Goal: Transaction & Acquisition: Purchase product/service

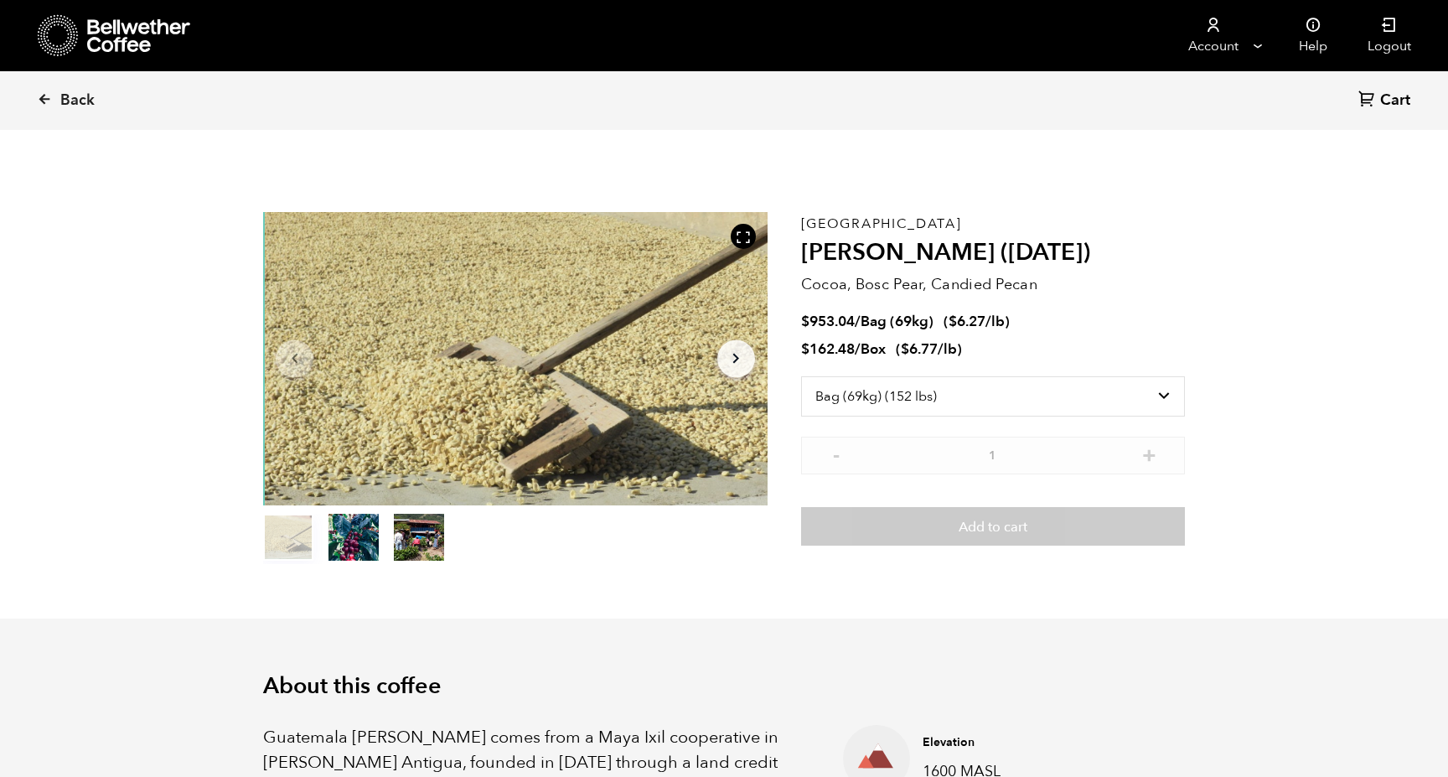
select select "bag-2"
drag, startPoint x: 803, startPoint y: 224, endPoint x: 933, endPoint y: 224, distance: 129.9
click at [933, 224] on div "Guatemala [PERSON_NAME] ([DATE]) Cocoa, Bosc Pear, Candied Pecan $ 953.04 / Bag…" at bounding box center [993, 388] width 384 height 352
copy div "[GEOGRAPHIC_DATA]"
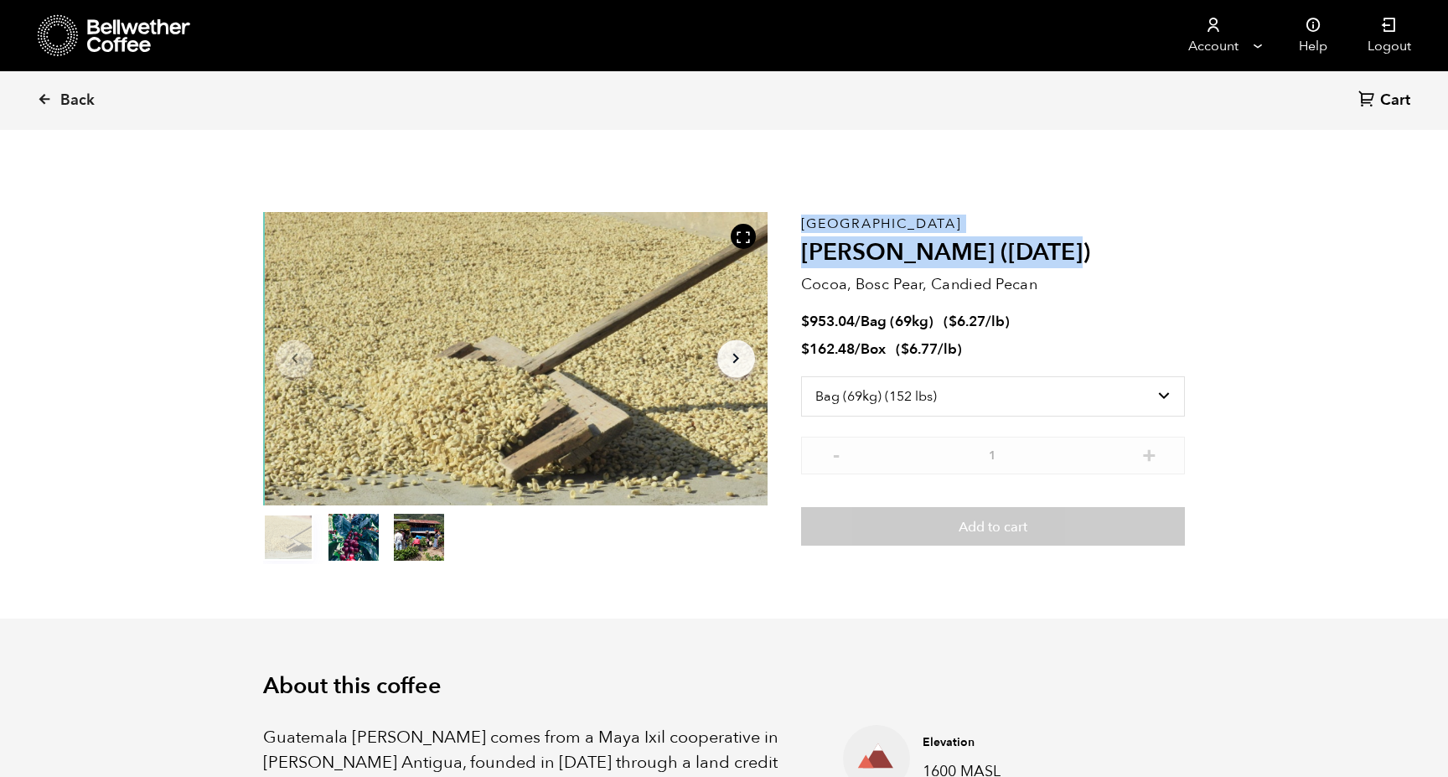
drag, startPoint x: 799, startPoint y: 251, endPoint x: 1064, endPoint y: 259, distance: 264.8
click at [1065, 259] on section "Item 1 of 3 Arrow Left Arrow Right item 0 item 1 item 2 Item 1 of 3 Guatemala […" at bounding box center [723, 388] width 1005 height 461
copy section "Item 1 of 3 Arrow Left Arrow Right item 0 item 1 item 2 Item 1 of 3 Guatemala […"
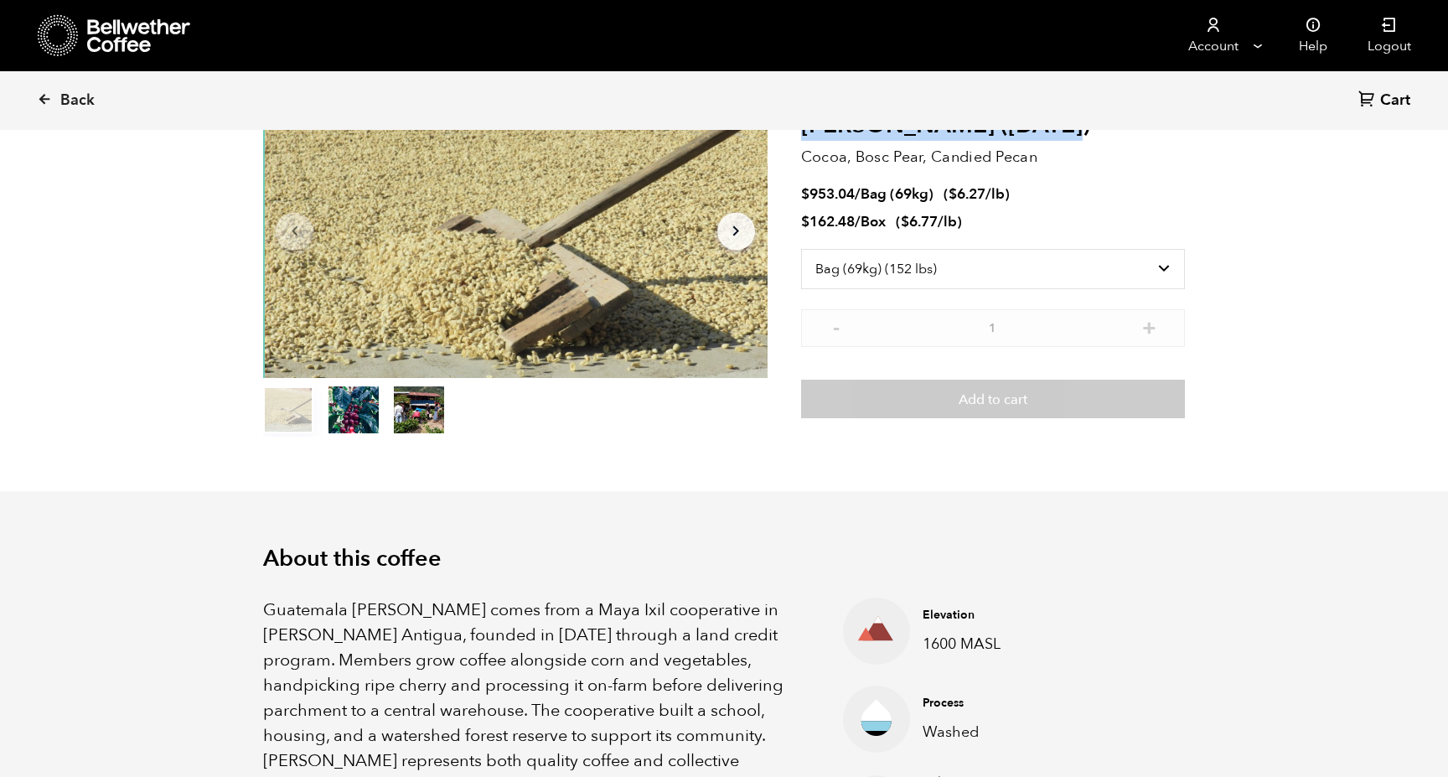
scroll to position [132, 0]
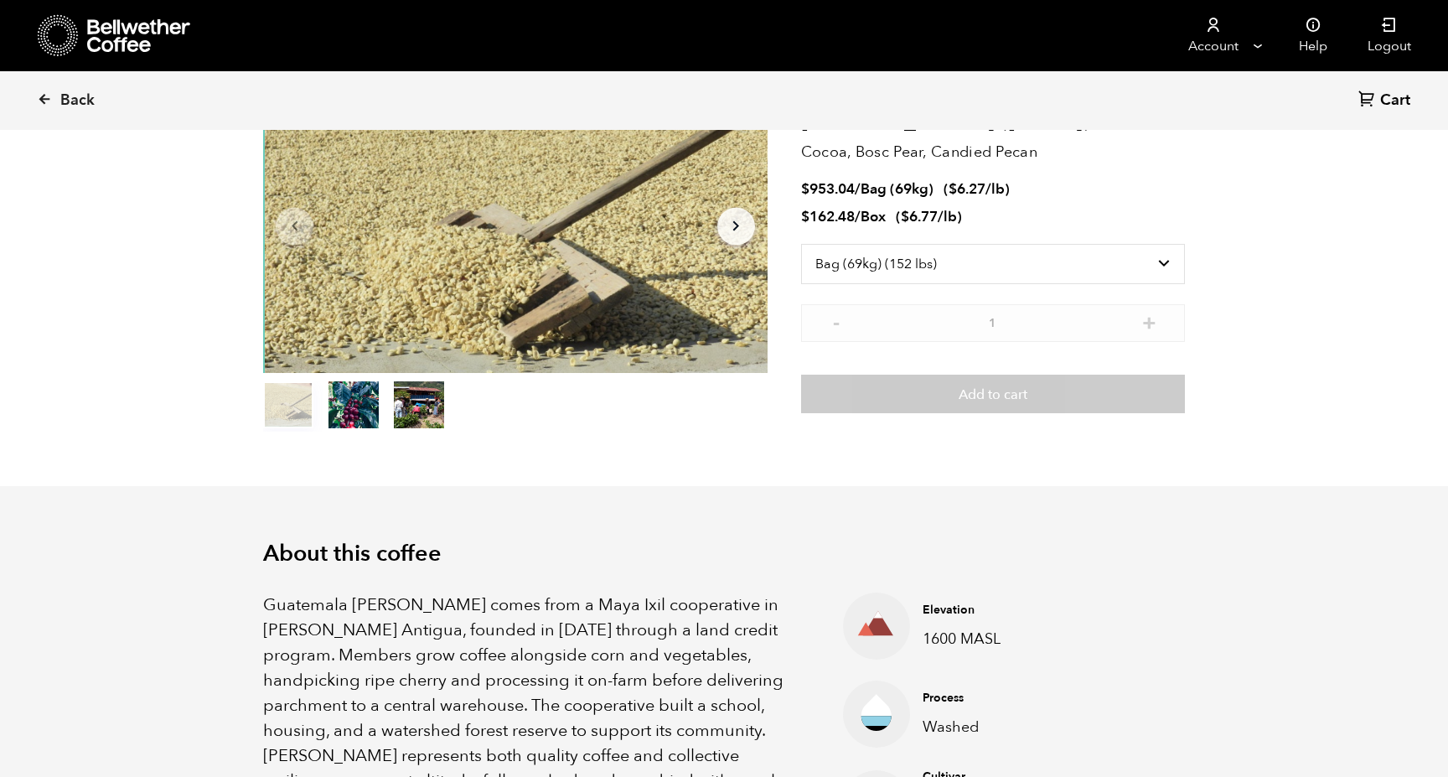
click at [473, 616] on p "Guatemala [PERSON_NAME] comes from a Maya Ixil cooperative in [PERSON_NAME] Ant…" at bounding box center [532, 705] width 538 height 226
drag, startPoint x: 560, startPoint y: 604, endPoint x: 399, endPoint y: 628, distance: 162.6
click at [399, 628] on p "Guatemala [PERSON_NAME] comes from a Maya Ixil cooperative in [PERSON_NAME] Ant…" at bounding box center [532, 705] width 538 height 226
copy p "Maya Ixil cooperative in [PERSON_NAME] [GEOGRAPHIC_DATA]"
click at [371, 607] on p "Guatemala [PERSON_NAME] comes from a Maya Ixil cooperative in [PERSON_NAME] Ant…" at bounding box center [532, 705] width 538 height 226
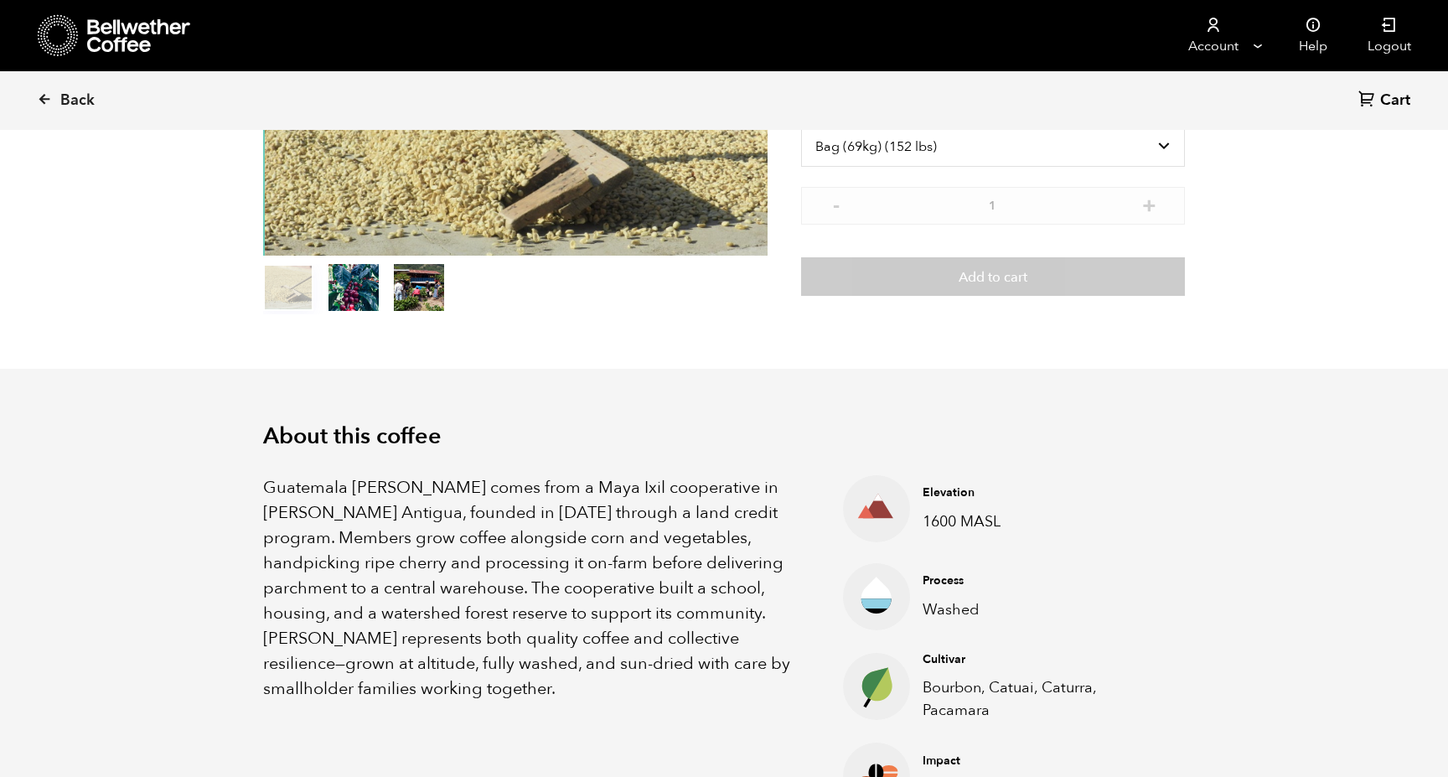
scroll to position [245, 0]
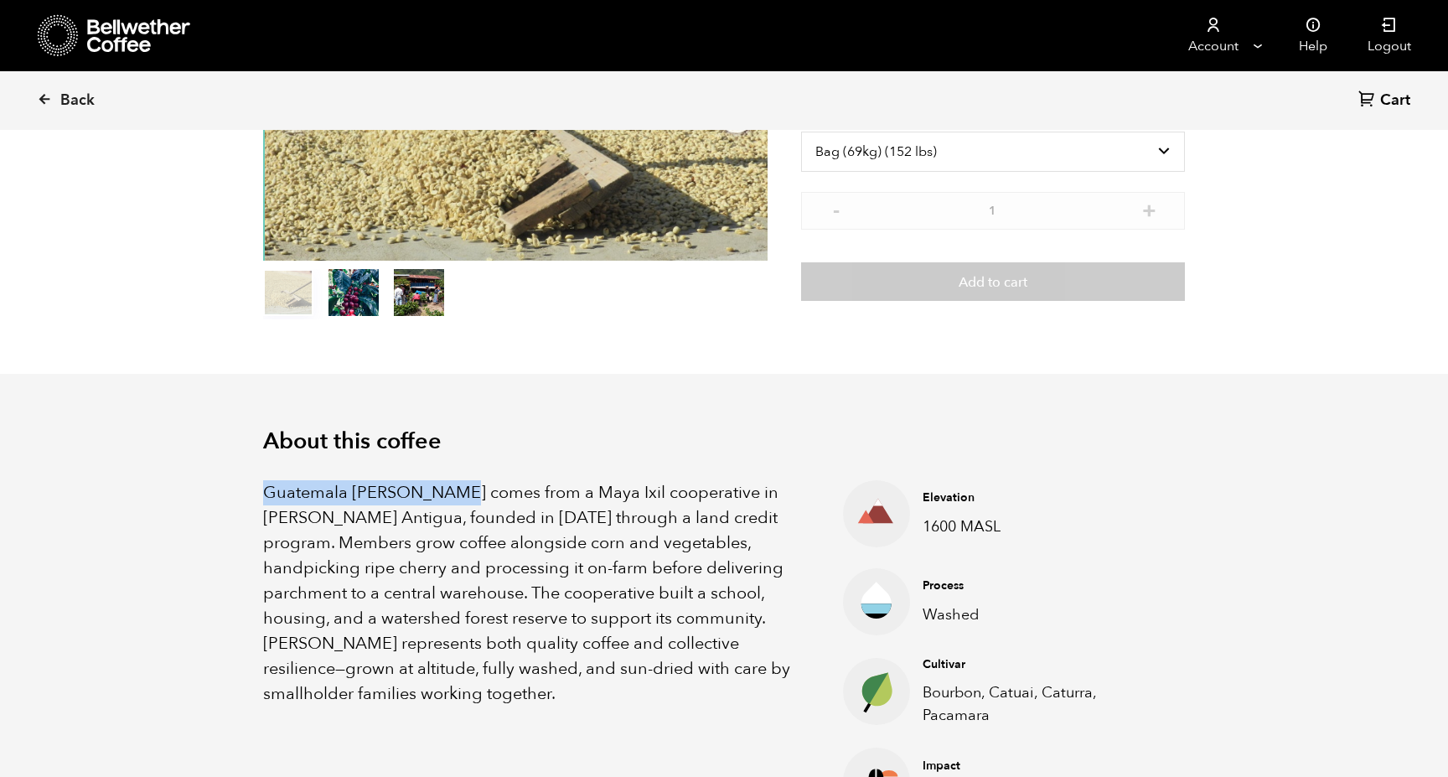
drag, startPoint x: 264, startPoint y: 493, endPoint x: 442, endPoint y: 494, distance: 177.6
click at [442, 494] on p "Guatemala [PERSON_NAME] comes from a Maya Ixil cooperative in [PERSON_NAME] Ant…" at bounding box center [532, 593] width 538 height 226
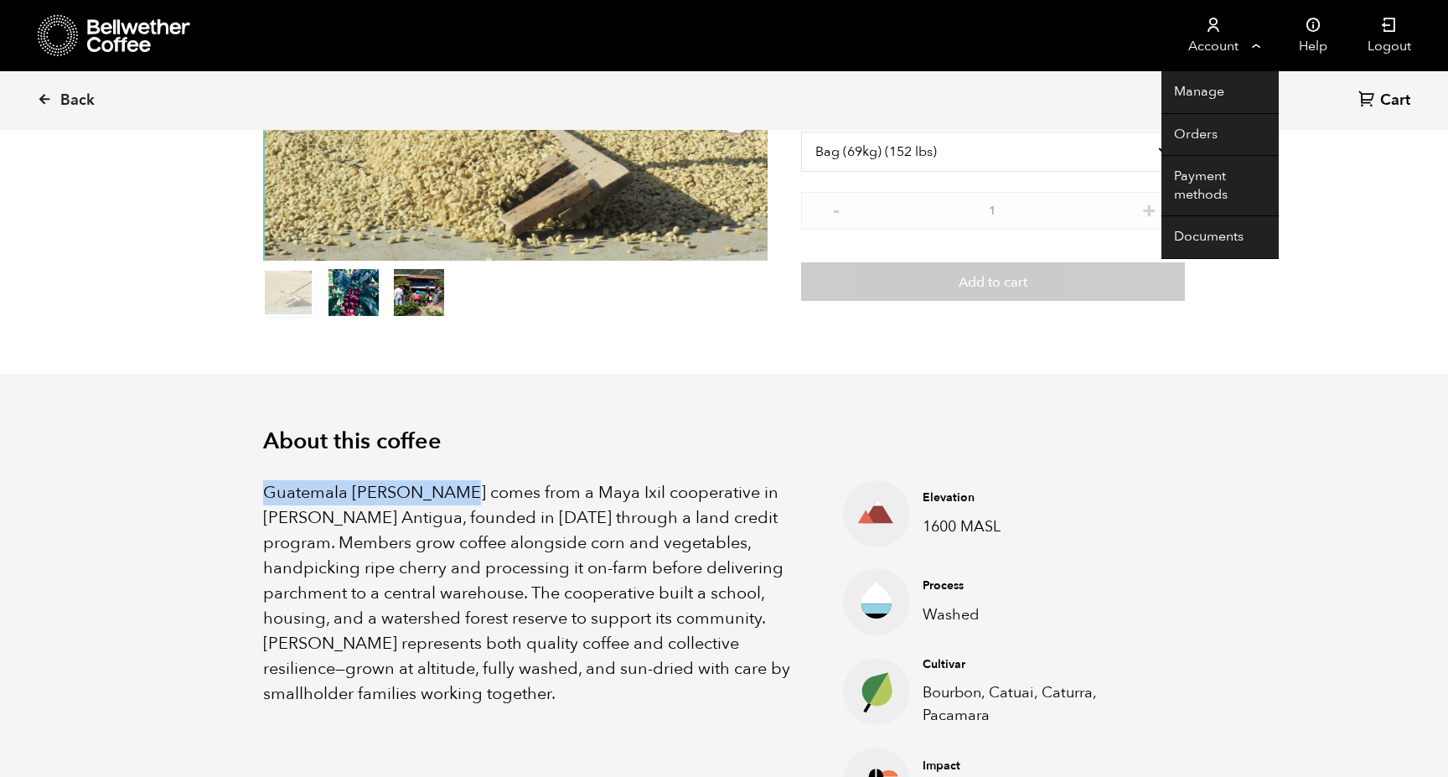
copy p "Guatemala [PERSON_NAME]"
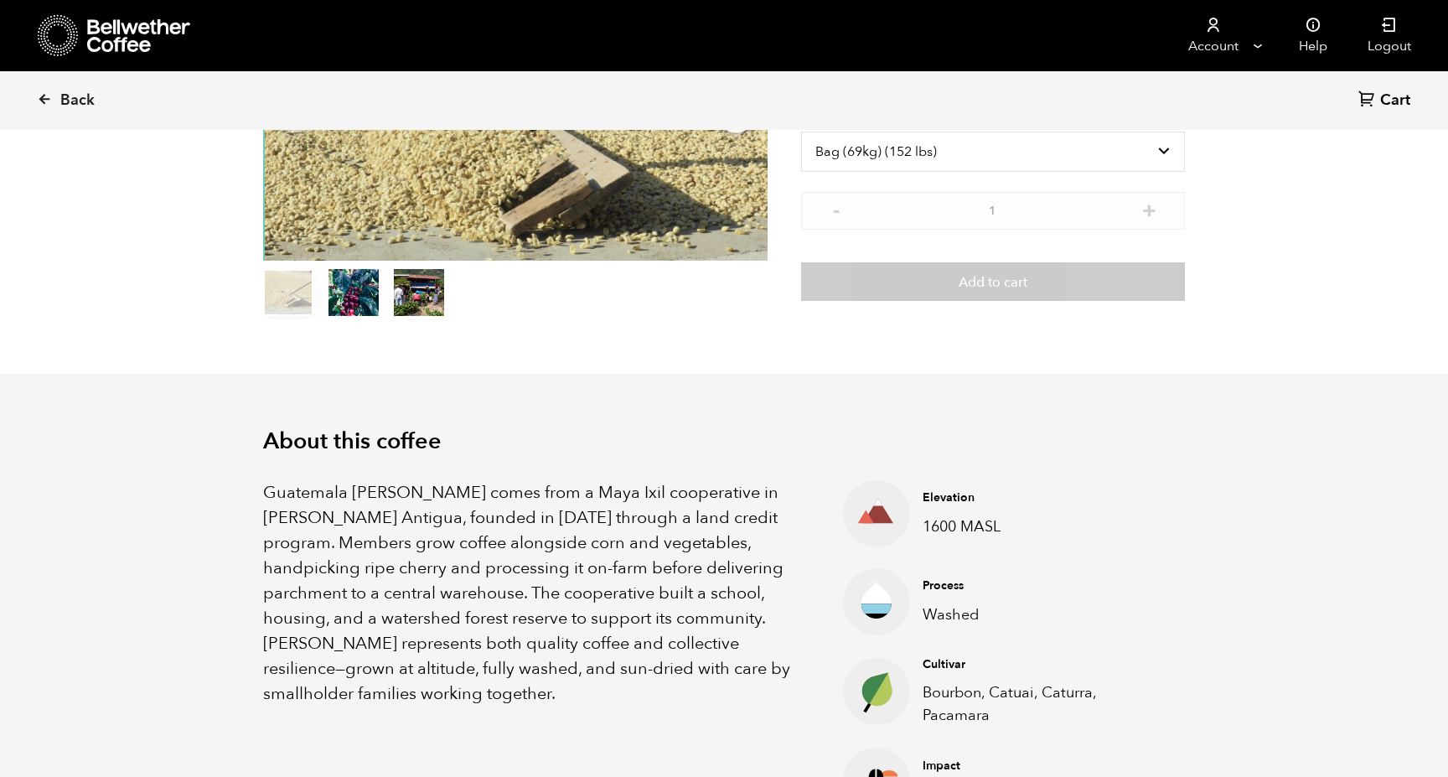
click at [526, 503] on p "Guatemala [PERSON_NAME] comes from a Maya Ixil cooperative in [PERSON_NAME] Ant…" at bounding box center [532, 593] width 538 height 226
click at [467, 524] on p "Guatemala [PERSON_NAME] comes from a Maya Ixil cooperative in [PERSON_NAME] Ant…" at bounding box center [532, 593] width 538 height 226
drag, startPoint x: 741, startPoint y: 493, endPoint x: 397, endPoint y: 518, distance: 345.2
click at [397, 518] on p "Guatemala [PERSON_NAME] comes from a Maya Ixil cooperative in [PERSON_NAME] Ant…" at bounding box center [532, 593] width 538 height 226
copy p "[PERSON_NAME] [GEOGRAPHIC_DATA]"
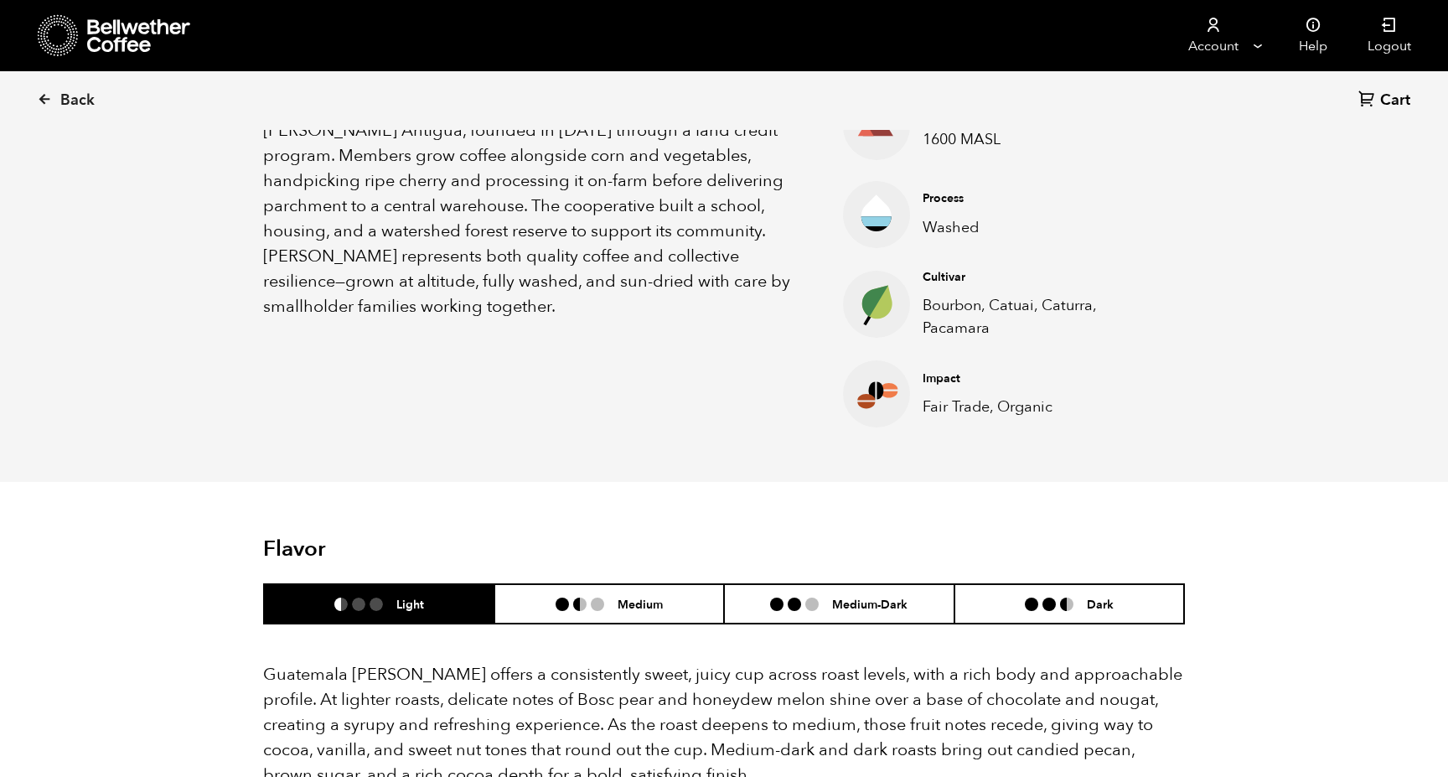
click at [523, 337] on div "Guatemala [PERSON_NAME] comes from a Maya Ixil cooperative in [PERSON_NAME] Ant…" at bounding box center [532, 260] width 538 height 334
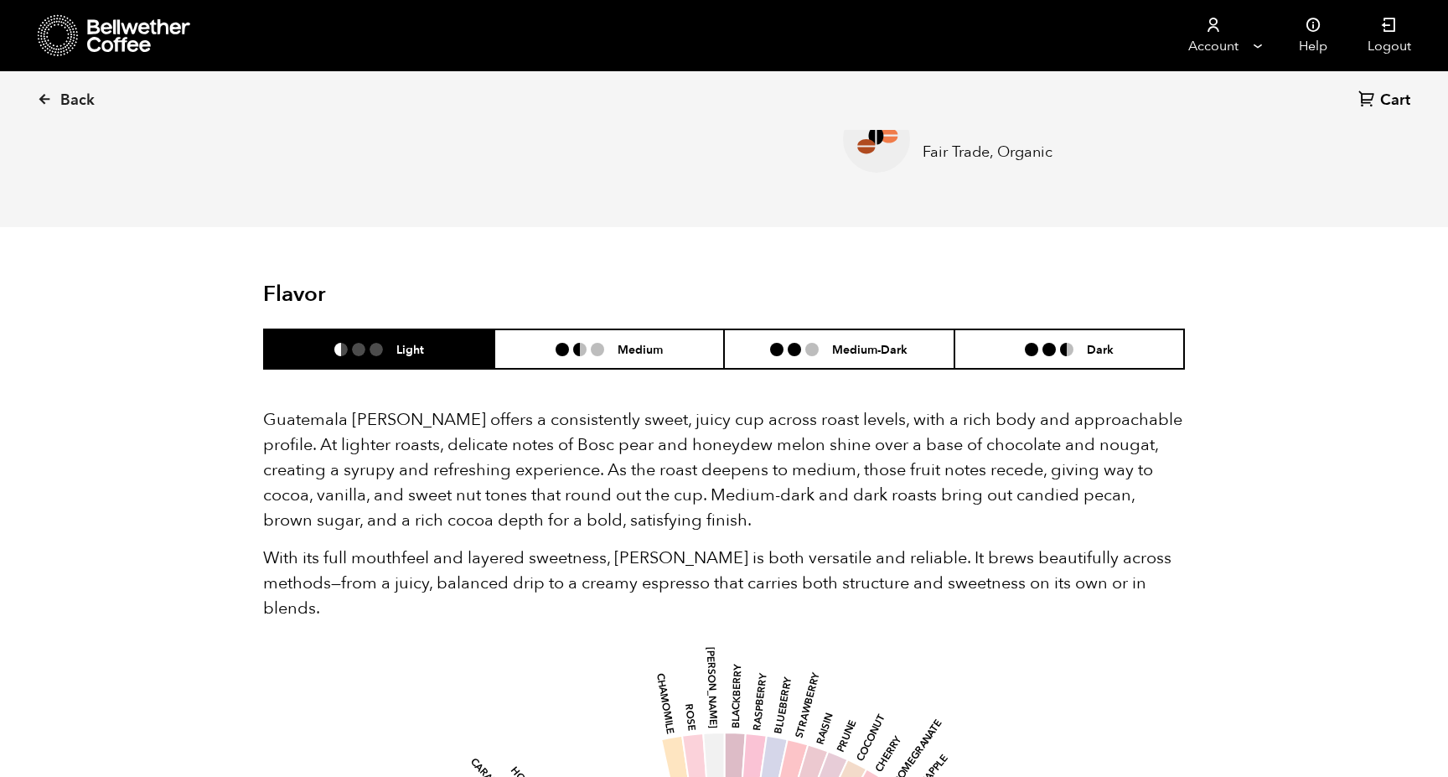
scroll to position [1015, 0]
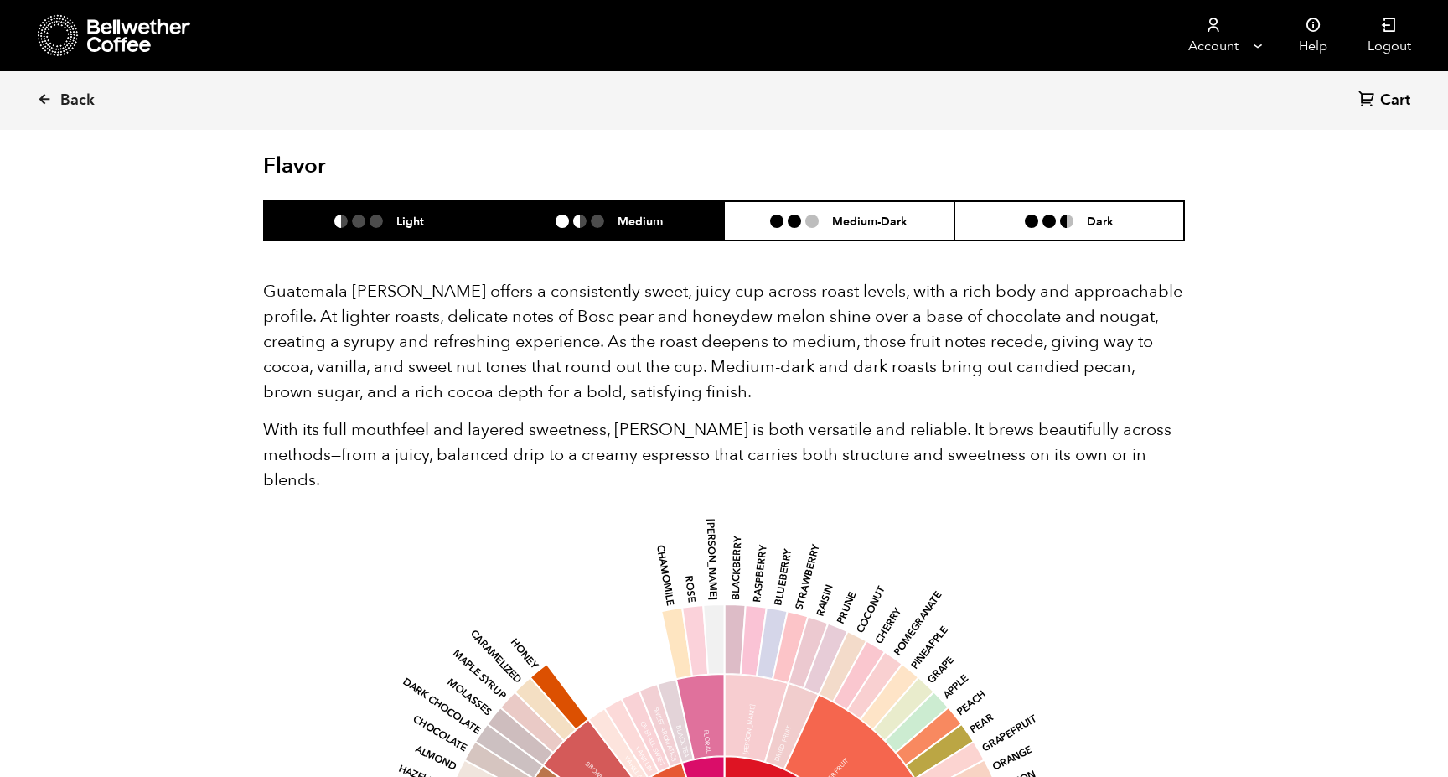
click at [633, 226] on h6 "Medium" at bounding box center [639, 221] width 45 height 14
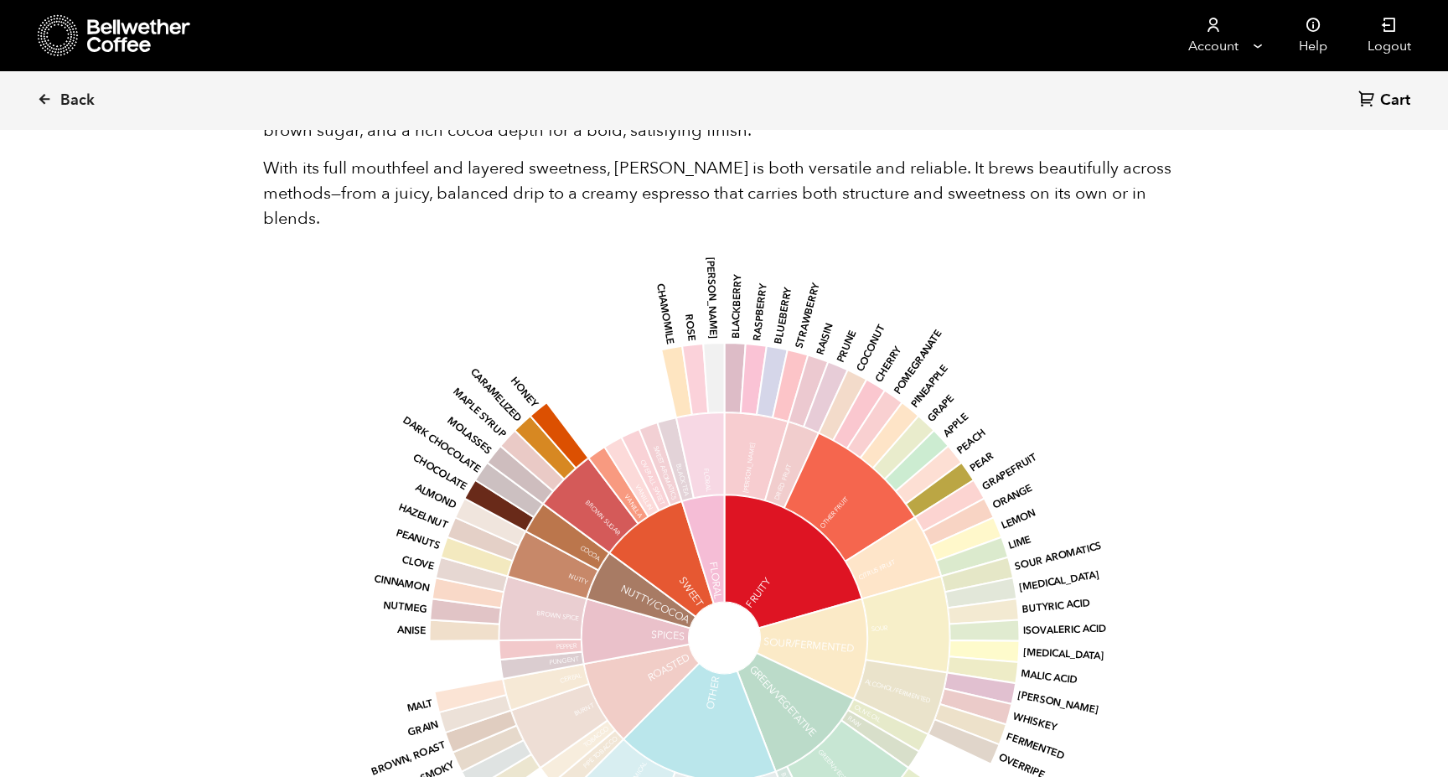
scroll to position [1283, 0]
